Goal: Task Accomplishment & Management: Manage account settings

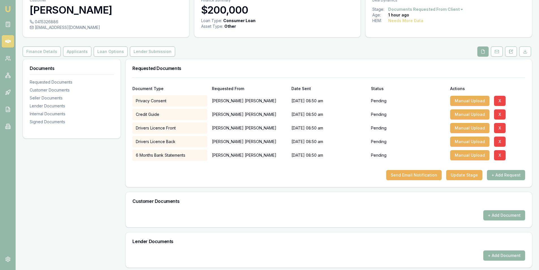
click at [5, 42] on icon at bounding box center [8, 42] width 6 height 6
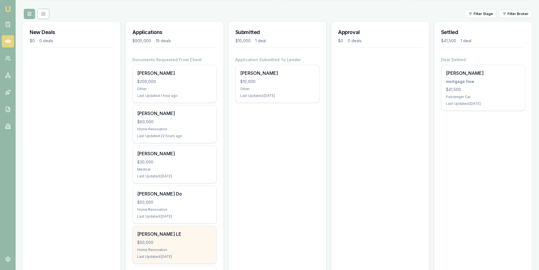
scroll to position [57, 0]
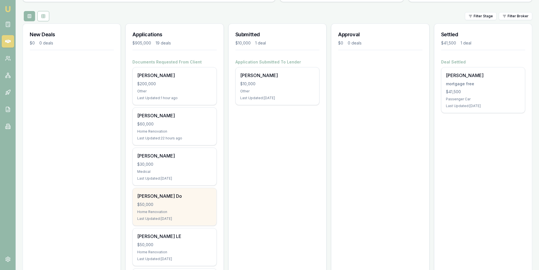
click at [172, 198] on div "Thi Ngoc Do" at bounding box center [174, 196] width 74 height 7
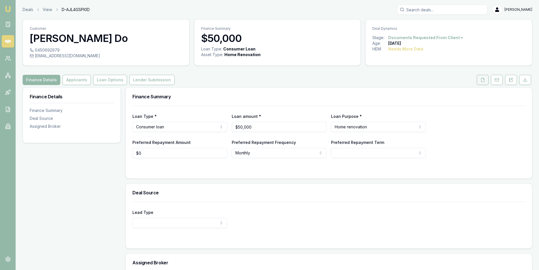
click at [483, 78] on icon at bounding box center [483, 80] width 5 height 5
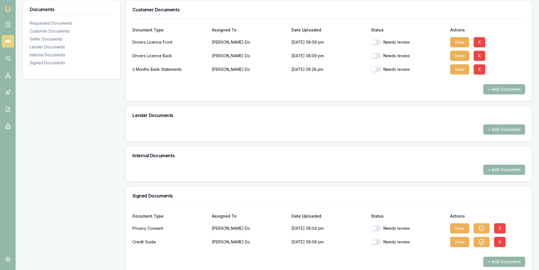
scroll to position [187, 0]
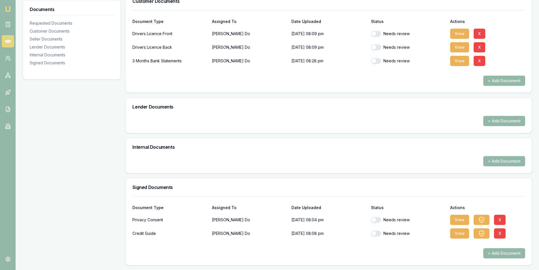
click at [378, 62] on button "button" at bounding box center [376, 61] width 10 height 6
checkbox input "true"
click at [462, 60] on button "View" at bounding box center [459, 61] width 19 height 10
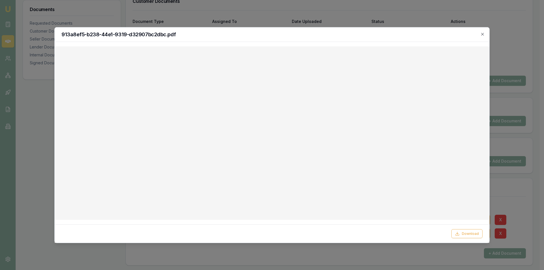
click at [485, 35] on div "913a8ef5-b238-44e1-9319-d32907bc2dbc.pdf" at bounding box center [272, 34] width 434 height 14
click at [481, 35] on icon "button" at bounding box center [482, 34] width 5 height 5
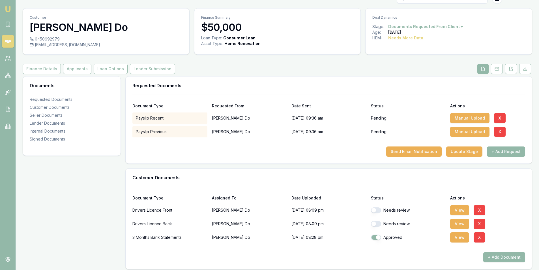
scroll to position [0, 0]
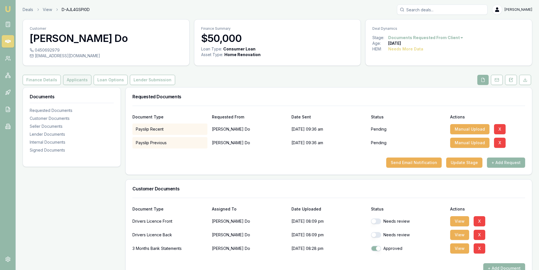
click at [74, 82] on button "Applicants" at bounding box center [77, 80] width 28 height 10
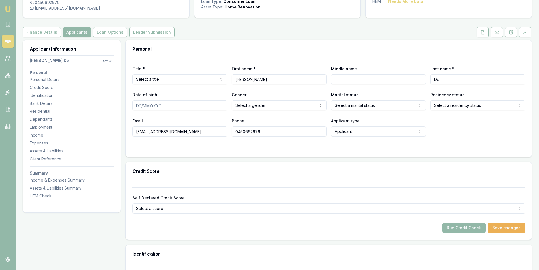
scroll to position [57, 0]
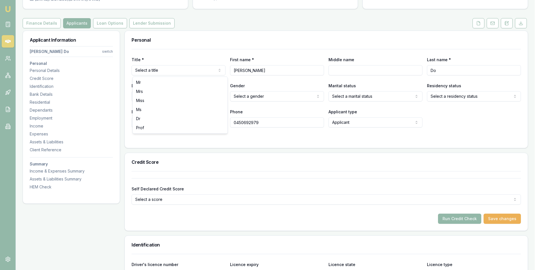
click at [161, 72] on html "Emu Broker Deals View D-AJL4GSPI0D Steven Nguyen Toggle Menu Customer Thi Ngoc …" at bounding box center [269, 78] width 539 height 270
select select "Mrs"
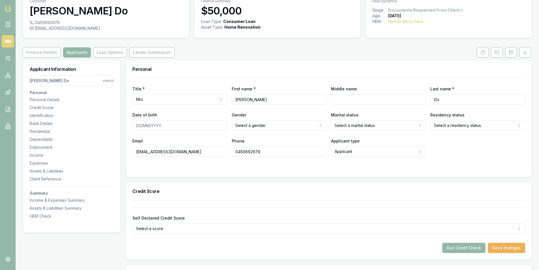
scroll to position [0, 0]
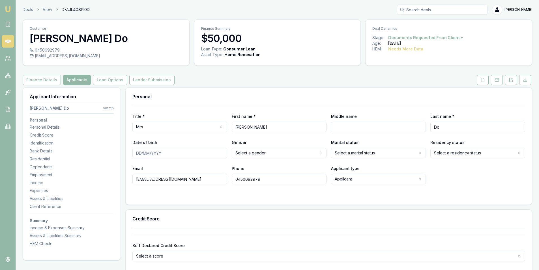
click at [74, 81] on button "Applicants" at bounding box center [77, 80] width 28 height 10
click at [479, 81] on button at bounding box center [483, 80] width 12 height 10
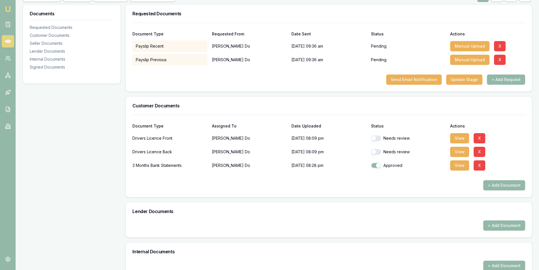
scroll to position [85, 0]
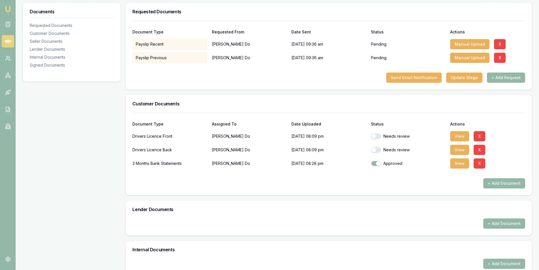
click at [377, 136] on button "button" at bounding box center [376, 136] width 10 height 6
click at [458, 136] on button "View" at bounding box center [459, 136] width 19 height 10
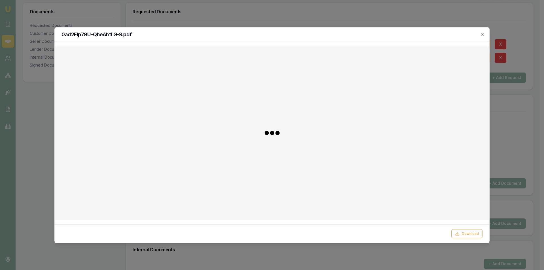
checkbox input "false"
checkbox input "true"
click at [323, 21] on div at bounding box center [272, 135] width 544 height 270
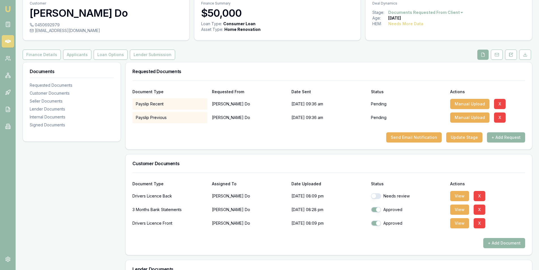
scroll to position [0, 0]
